Goal: Task Accomplishment & Management: Complete application form

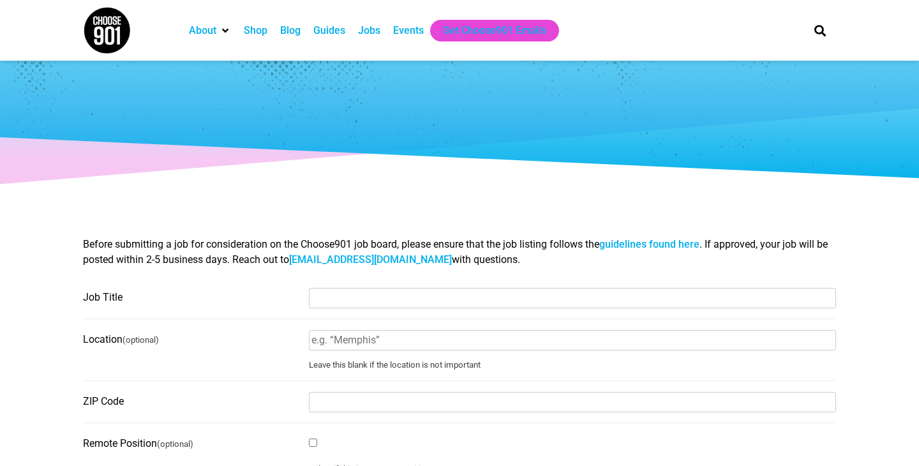
select select
click at [371, 32] on div "Jobs" at bounding box center [369, 30] width 22 height 15
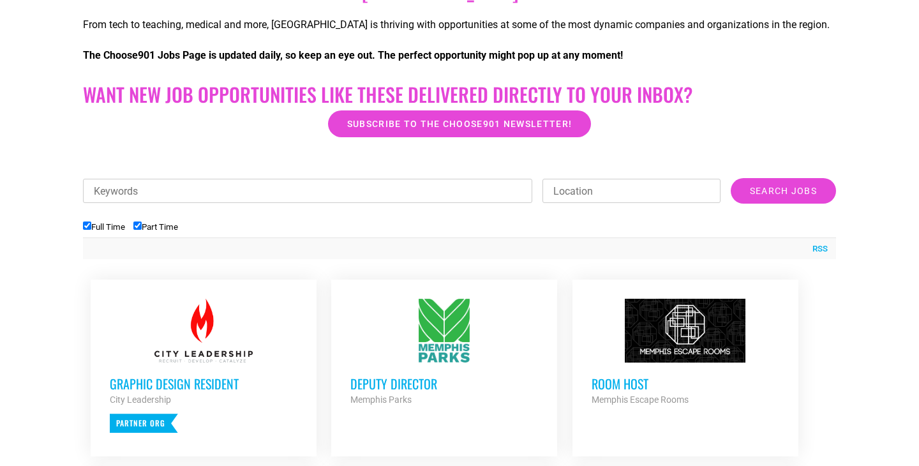
scroll to position [313, 0]
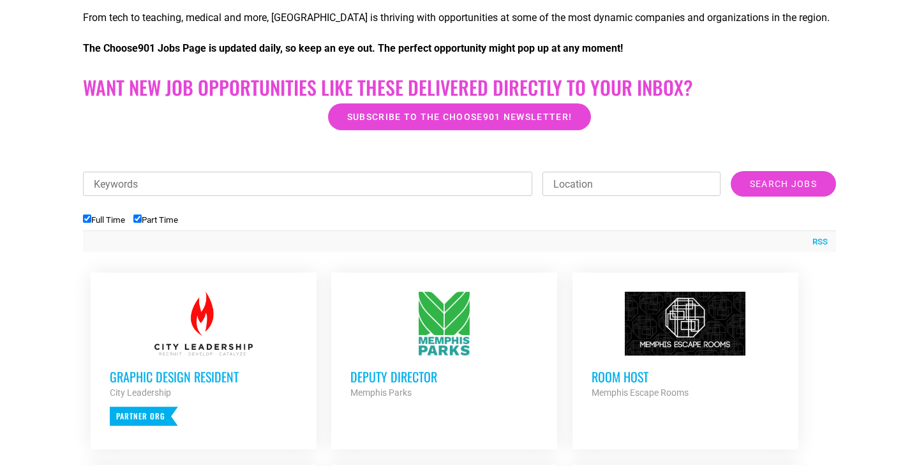
click at [323, 188] on input "Keywords" at bounding box center [307, 184] width 449 height 24
type input "bella vita"
click at [731, 171] on input "Search Jobs" at bounding box center [783, 184] width 105 height 26
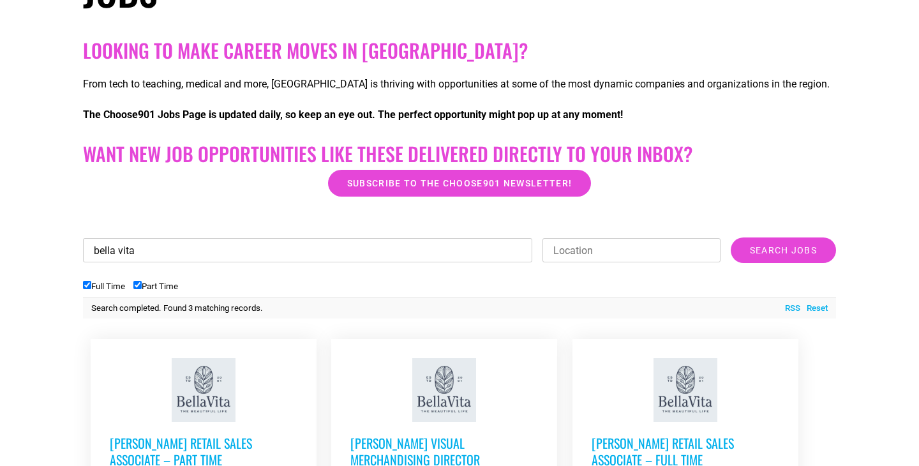
scroll to position [0, 0]
